Goal: Task Accomplishment & Management: Manage account settings

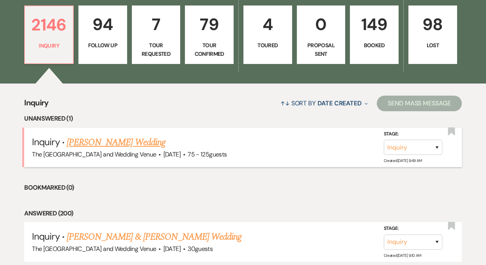
click at [131, 142] on link "Baylee Johnson's Wedding" at bounding box center [116, 142] width 99 height 14
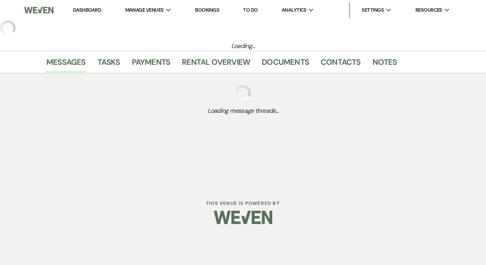
select select "3"
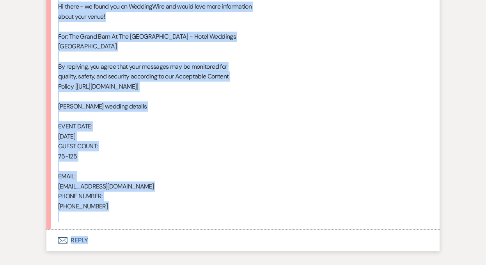
scroll to position [502, 0]
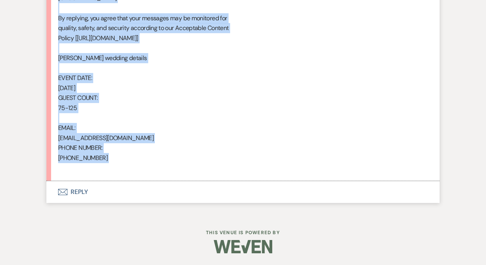
drag, startPoint x: 58, startPoint y: 151, endPoint x: 160, endPoint y: 176, distance: 104.6
copy div "From : Baylee Johnson Event : Baylee Johnson's Event Desired date : February 27…"
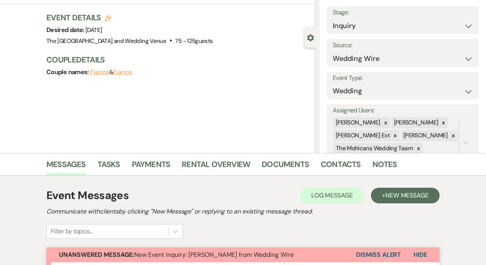
scroll to position [0, 0]
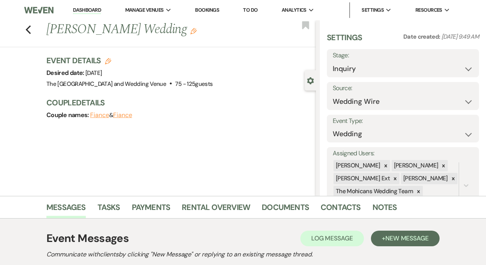
click at [87, 7] on link "Dashboard" at bounding box center [87, 10] width 28 height 7
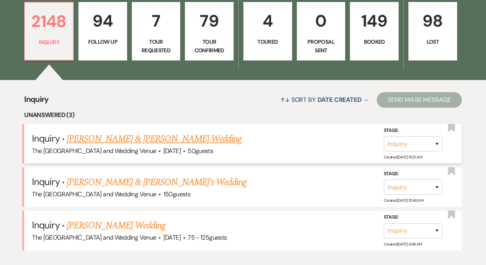
scroll to position [231, 0]
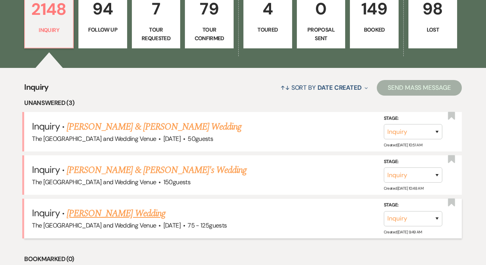
click at [130, 212] on link "Baylee Johnson's Wedding" at bounding box center [116, 213] width 99 height 14
select select "3"
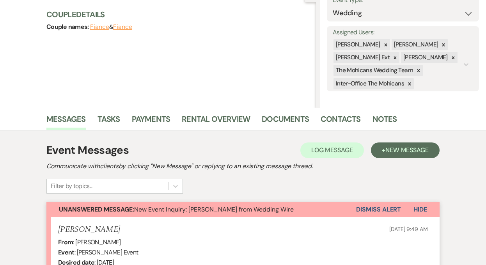
scroll to position [127, 0]
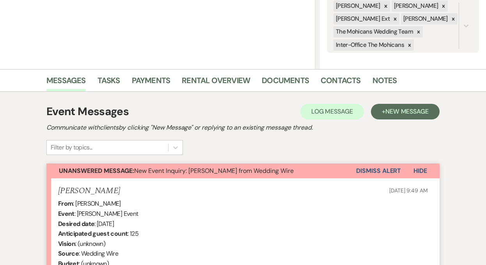
click at [364, 170] on button "Dismiss Alert" at bounding box center [378, 170] width 45 height 15
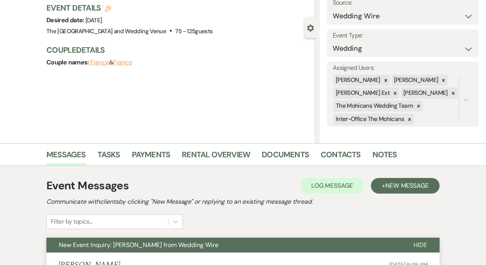
scroll to position [0, 0]
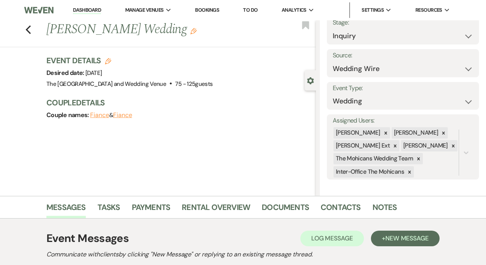
click at [89, 9] on link "Dashboard" at bounding box center [87, 10] width 28 height 7
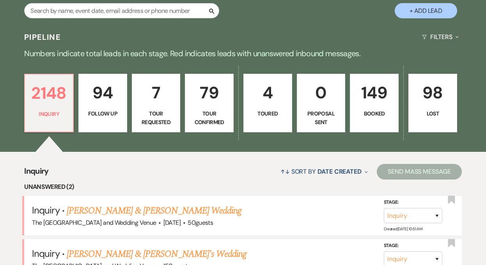
scroll to position [202, 0]
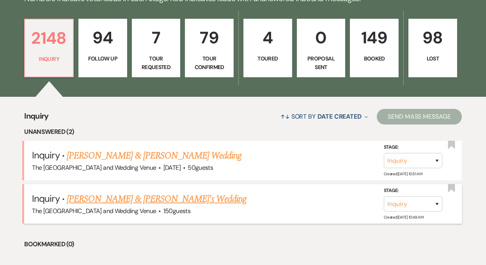
click at [127, 199] on link "Samuel S & Kirsten T's Wedding" at bounding box center [157, 199] width 180 height 14
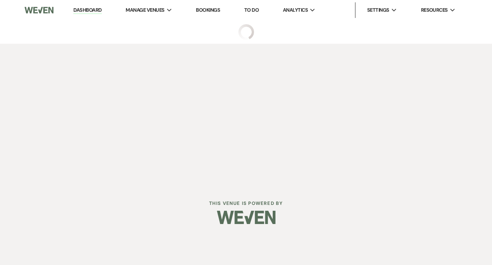
select select "17"
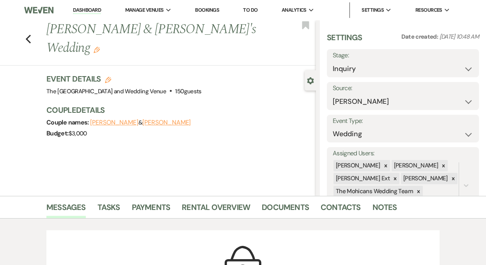
scroll to position [34, 0]
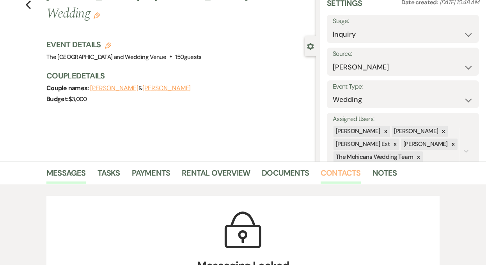
click at [330, 176] on link "Contacts" at bounding box center [341, 175] width 40 height 17
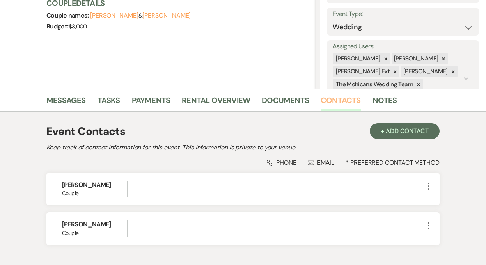
scroll to position [137, 0]
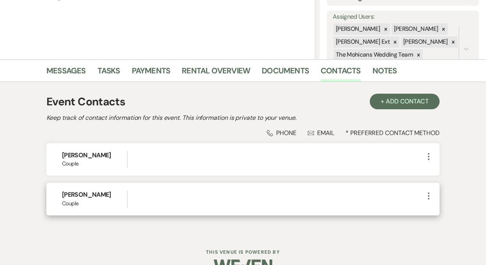
click at [425, 195] on icon "More" at bounding box center [428, 195] width 9 height 9
click at [435, 213] on use "button" at bounding box center [437, 211] width 6 height 6
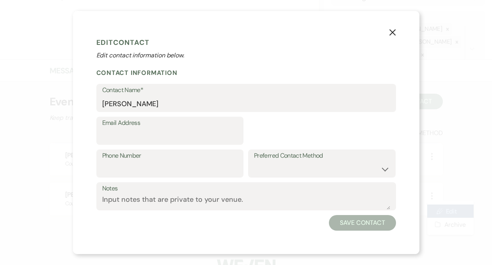
select select "1"
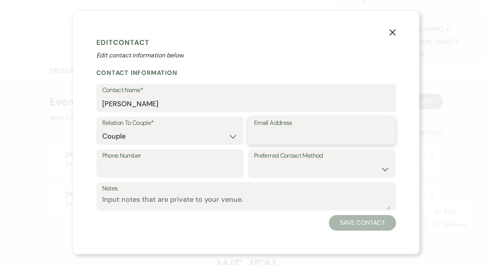
click at [315, 135] on input "Email Address" at bounding box center [322, 136] width 136 height 15
paste input "sweeneysk2027@gmail.com"
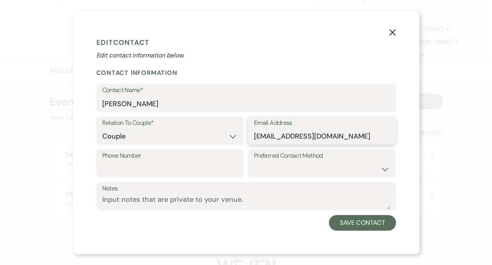
type input "sweeneysk2027@gmail.com"
click at [174, 165] on input "Phone Number" at bounding box center [170, 169] width 136 height 15
paste input "(419) 603-8327"
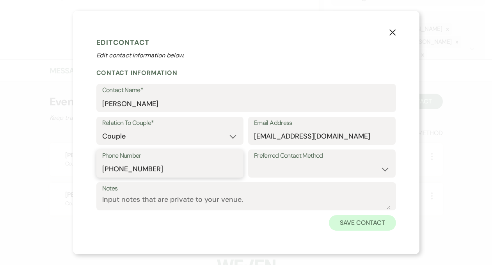
type input "(419) 603-8327"
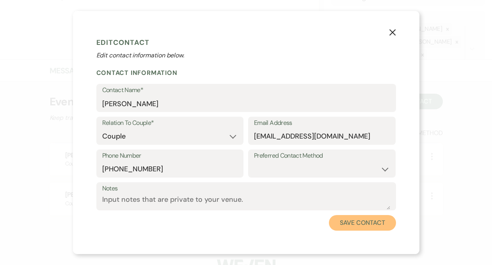
click at [350, 220] on button "Save Contact" at bounding box center [362, 223] width 67 height 16
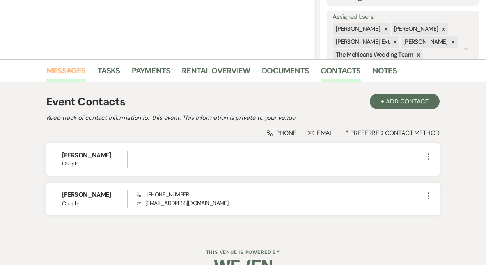
click at [69, 69] on link "Messages" at bounding box center [65, 72] width 39 height 17
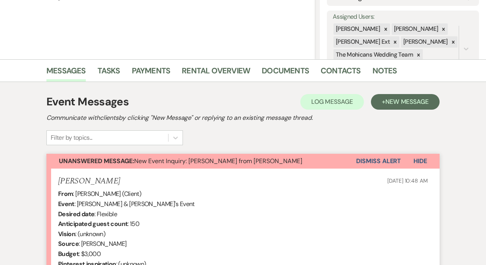
click at [365, 162] on button "Dismiss Alert" at bounding box center [378, 161] width 45 height 15
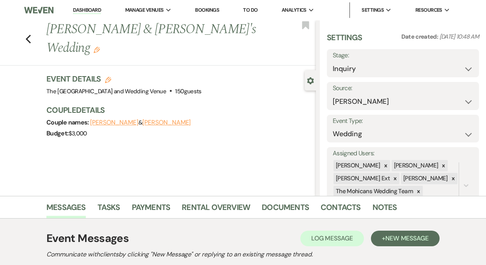
click at [85, 8] on link "Dashboard" at bounding box center [87, 10] width 28 height 7
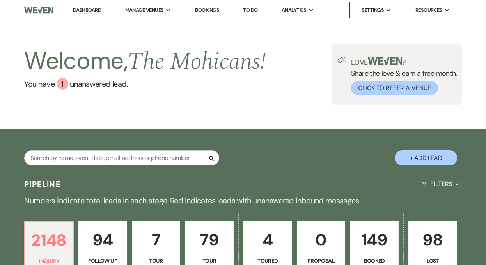
scroll to position [233, 0]
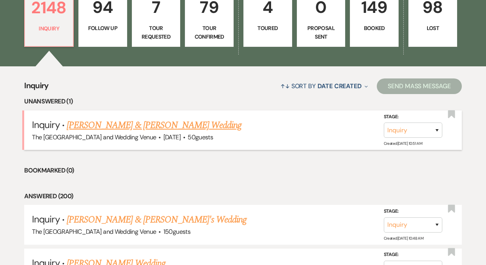
click at [124, 125] on link "Josh Raftery & Justin Grubb's Wedding" at bounding box center [154, 125] width 175 height 14
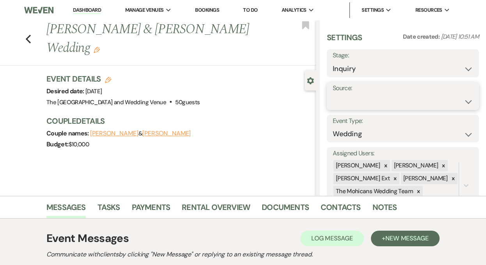
click at [352, 100] on select "Weven Venue Website Instagram Facebook Pinterest Google The Knot Wedding Wire H…" at bounding box center [403, 101] width 140 height 15
select select "5"
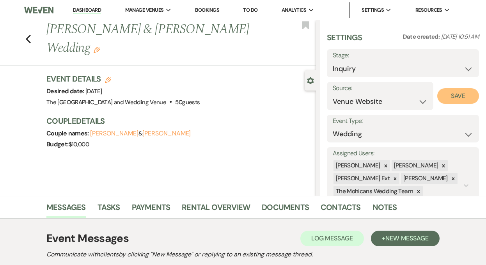
click at [449, 99] on button "Save" at bounding box center [458, 96] width 42 height 16
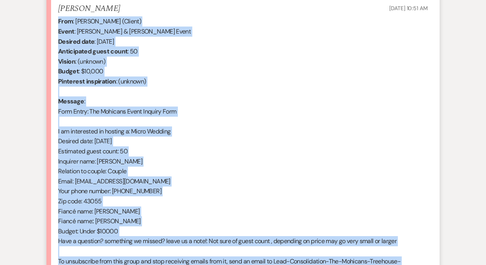
scroll to position [422, 0]
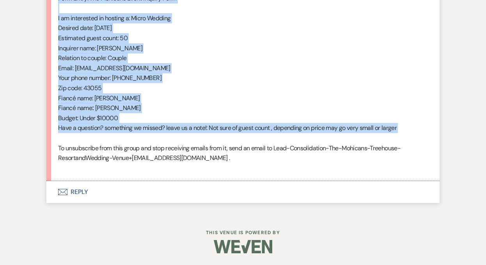
drag, startPoint x: 69, startPoint y: 132, endPoint x: 170, endPoint y: 137, distance: 100.8
click at [170, 137] on li "Justin Grubb Sep 24, 2025, 10:51 AM From : Justin Grubb (Client) Event : Josh R…" at bounding box center [242, 32] width 393 height 298
copy div "From : Justin Grubb (Client) Event : Josh Raftery & Justin Grubb's Event Desire…"
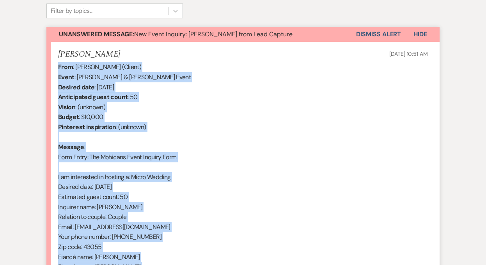
scroll to position [192, 0]
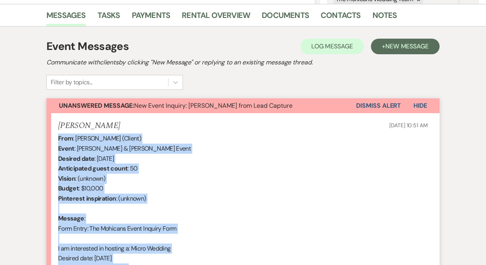
click at [383, 108] on button "Dismiss Alert" at bounding box center [378, 105] width 45 height 15
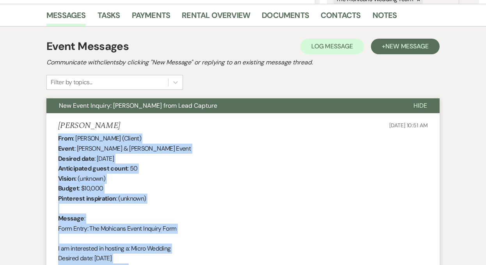
scroll to position [0, 0]
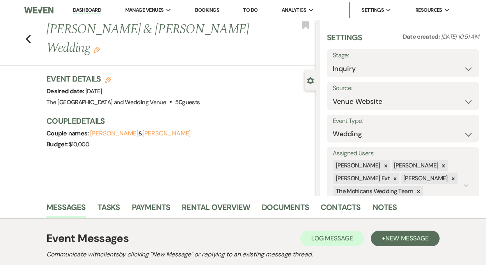
click at [86, 11] on link "Dashboard" at bounding box center [87, 10] width 28 height 7
